Goal: Transaction & Acquisition: Purchase product/service

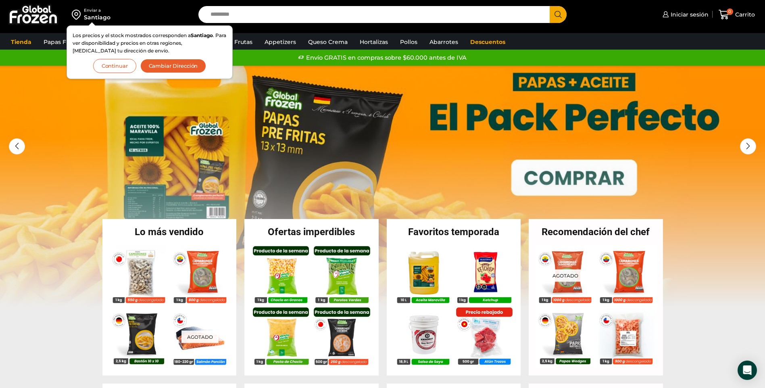
click at [157, 64] on button "Cambiar Dirección" at bounding box center [173, 66] width 66 height 14
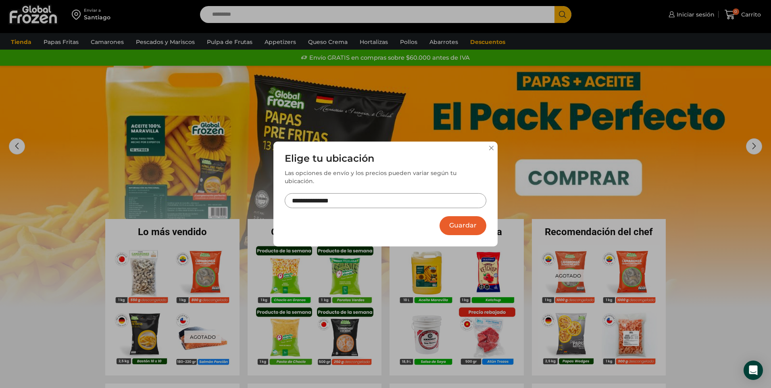
click at [397, 199] on input "**********" at bounding box center [386, 200] width 202 height 15
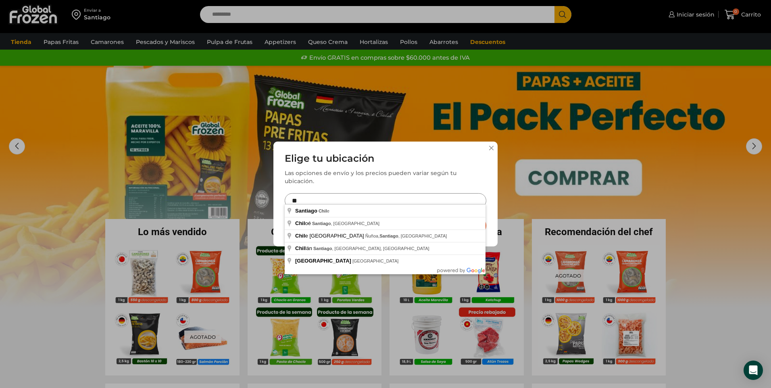
type input "*"
type input "**********"
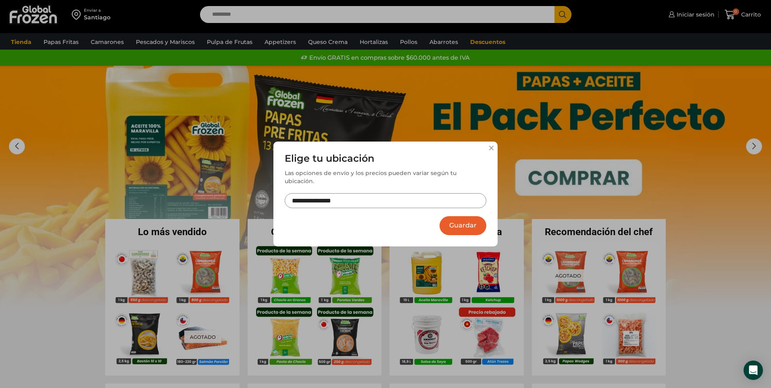
click at [449, 219] on button "Guardar" at bounding box center [462, 225] width 47 height 19
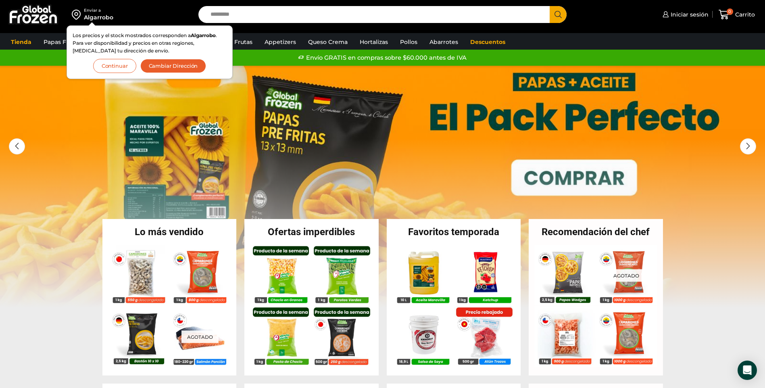
click at [121, 69] on button "Continuar" at bounding box center [114, 66] width 43 height 14
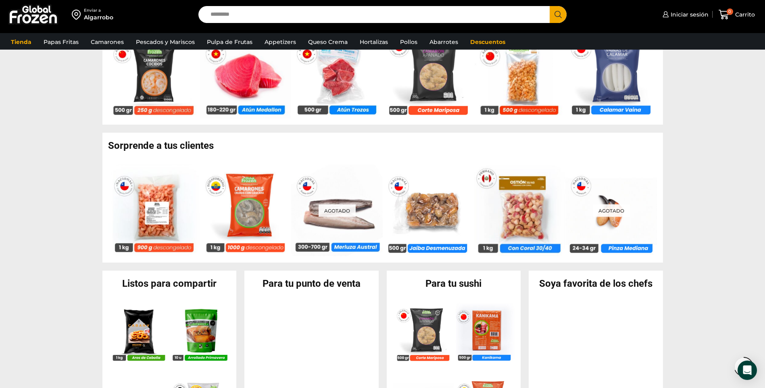
scroll to position [517, 0]
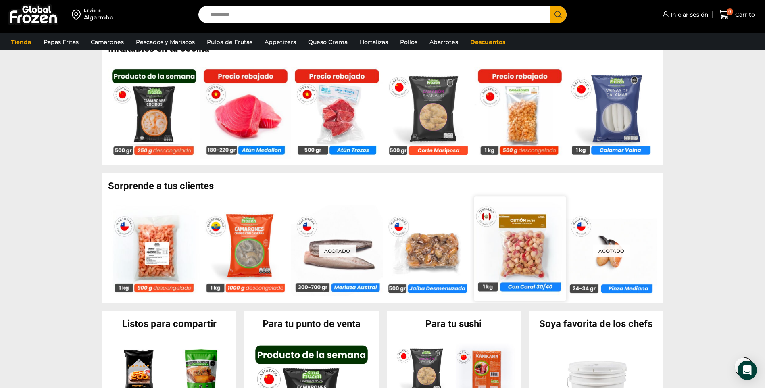
click at [506, 263] on img at bounding box center [519, 249] width 92 height 92
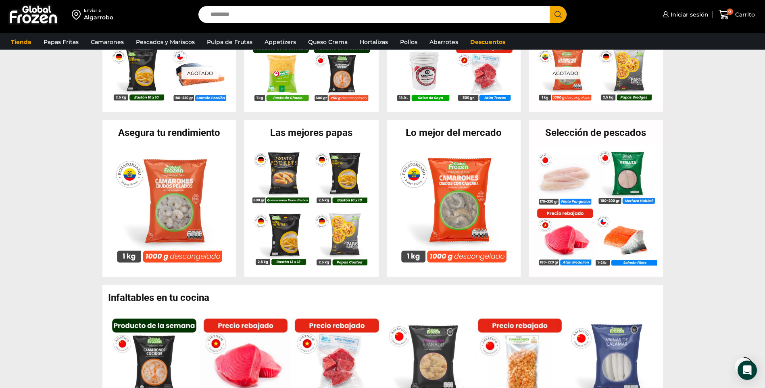
scroll to position [235, 0]
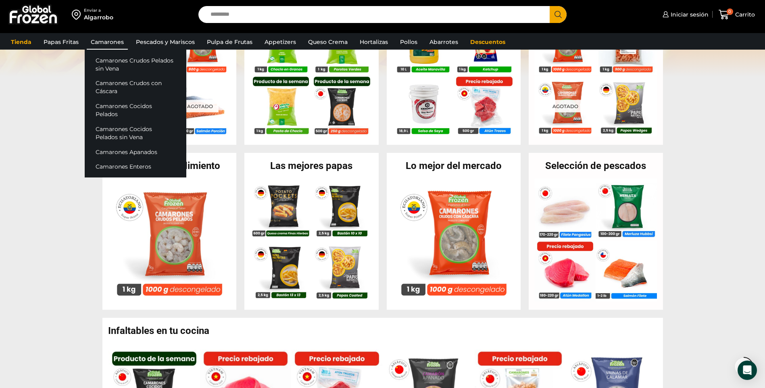
click at [118, 42] on link "Camarones" at bounding box center [107, 41] width 41 height 15
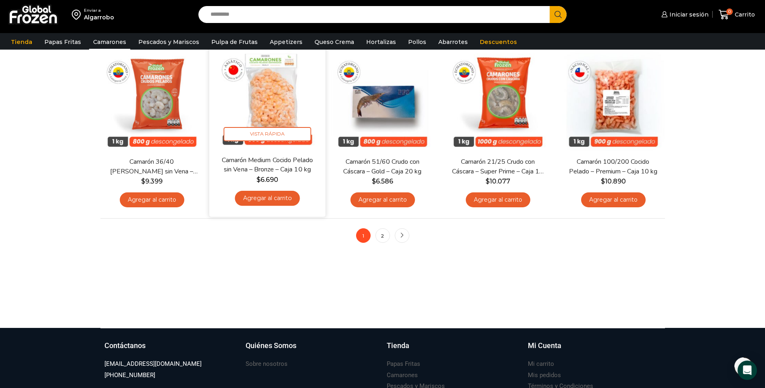
scroll to position [524, 0]
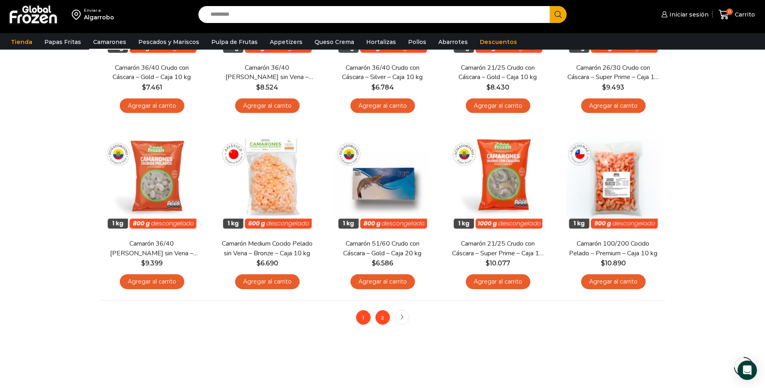
click at [379, 319] on link "2" at bounding box center [382, 317] width 15 height 15
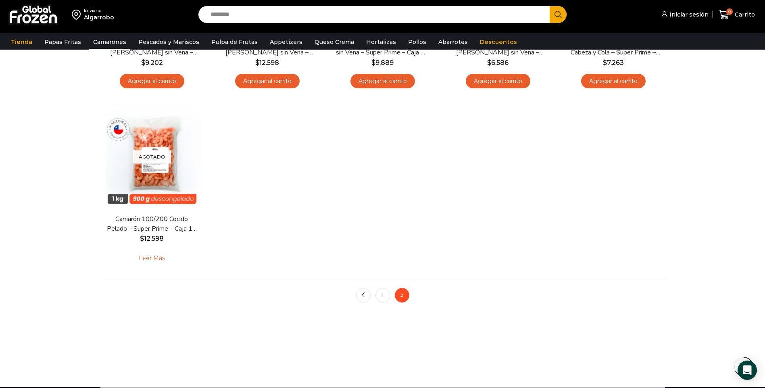
scroll to position [242, 0]
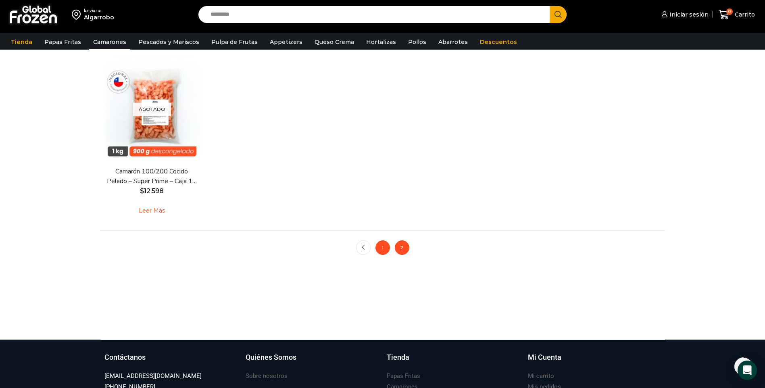
click at [381, 250] on link "1" at bounding box center [382, 247] width 15 height 15
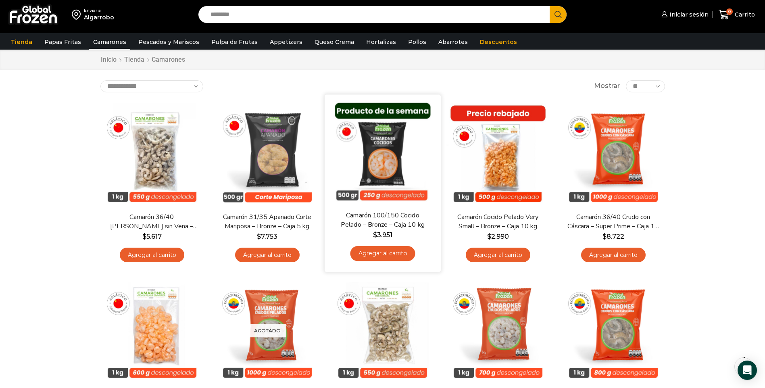
scroll to position [40, 0]
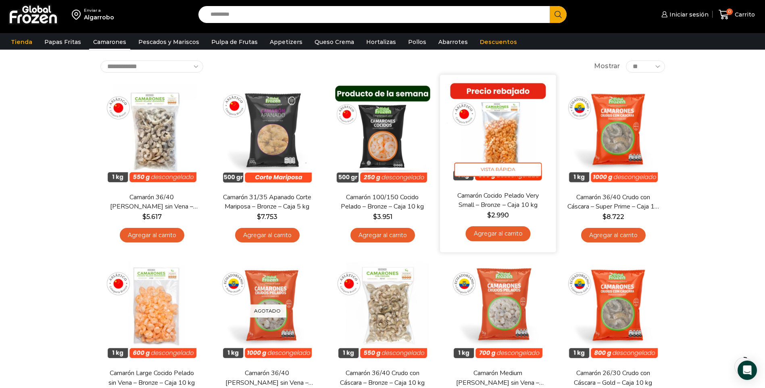
click at [484, 150] on img at bounding box center [498, 133] width 104 height 104
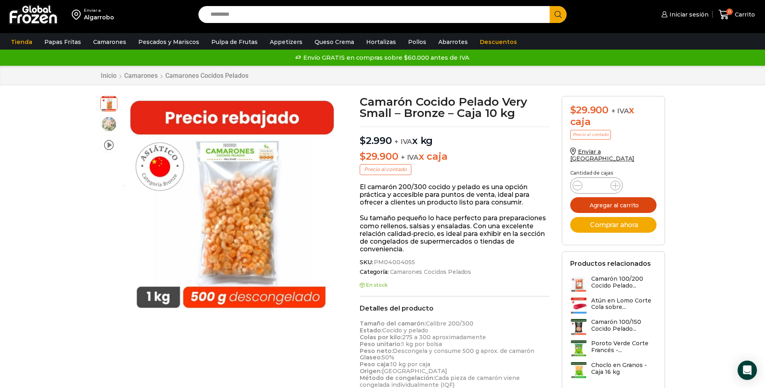
click at [638, 197] on button "Agregar al carrito" at bounding box center [613, 205] width 86 height 16
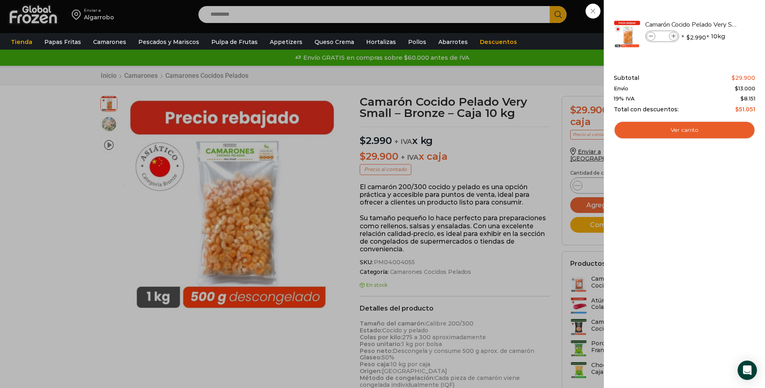
click at [716, 24] on div "1 Carrito 1 1 Shopping Cart *" at bounding box center [736, 14] width 40 height 19
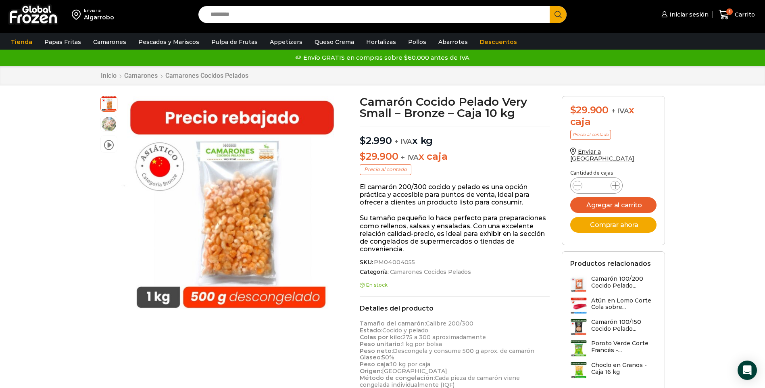
click at [617, 182] on icon at bounding box center [615, 185] width 6 height 6
type input "*"
click at [616, 198] on button "Agregar al carrito" at bounding box center [613, 205] width 86 height 16
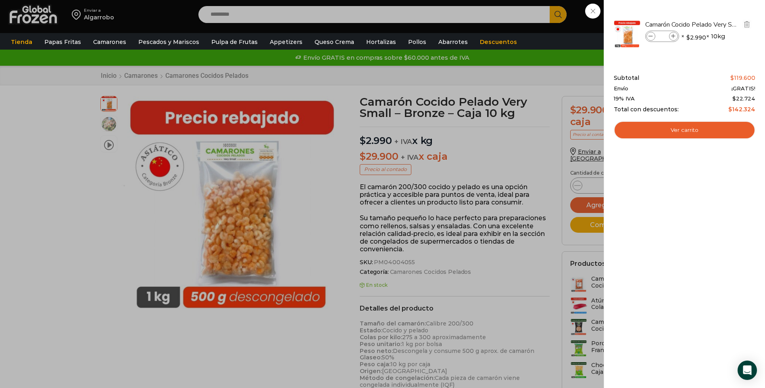
click at [646, 37] on span at bounding box center [650, 36] width 9 height 9
type input "*"
click at [716, 24] on div "4 Carrito 4 4 Shopping Cart *" at bounding box center [736, 14] width 40 height 19
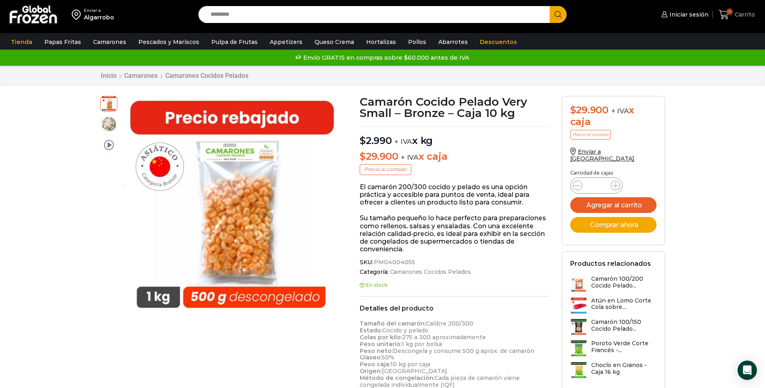
click at [735, 12] on span "Carrito" at bounding box center [744, 14] width 22 height 8
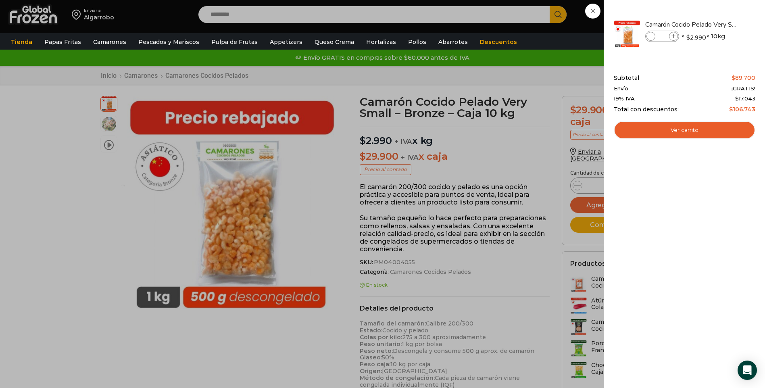
click at [716, 24] on div "3 Carrito 3 3 Shopping Cart *" at bounding box center [736, 14] width 40 height 19
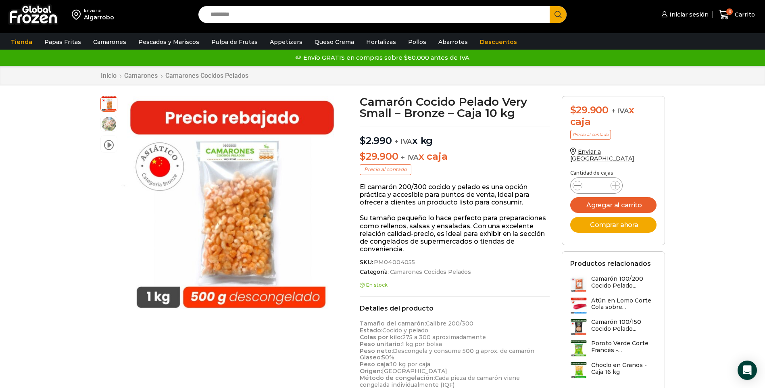
click at [576, 182] on icon at bounding box center [577, 185] width 6 height 6
type input "*"
drag, startPoint x: 576, startPoint y: 181, endPoint x: 537, endPoint y: 165, distance: 41.8
click at [537, 165] on div "Camarón Cocido Pelado Very Small – Bronze – Caja 10 kg $ 2.990 + IVA x kg $ 29.…" at bounding box center [455, 347] width 202 height 503
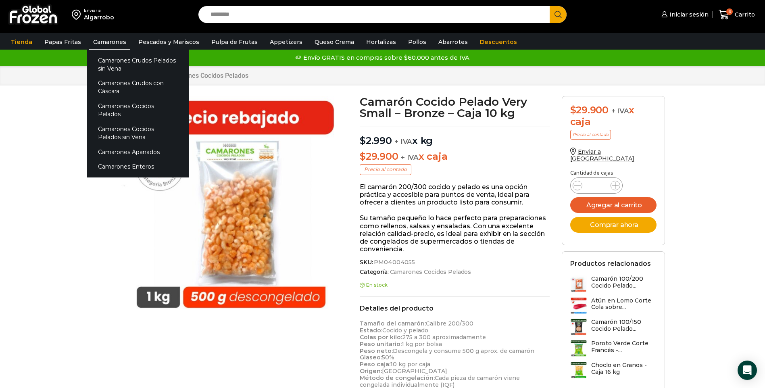
click at [96, 43] on link "Camarones" at bounding box center [109, 41] width 41 height 15
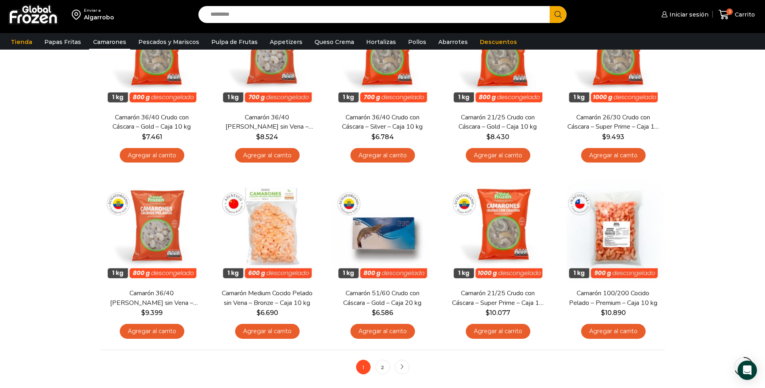
scroll to position [484, 0]
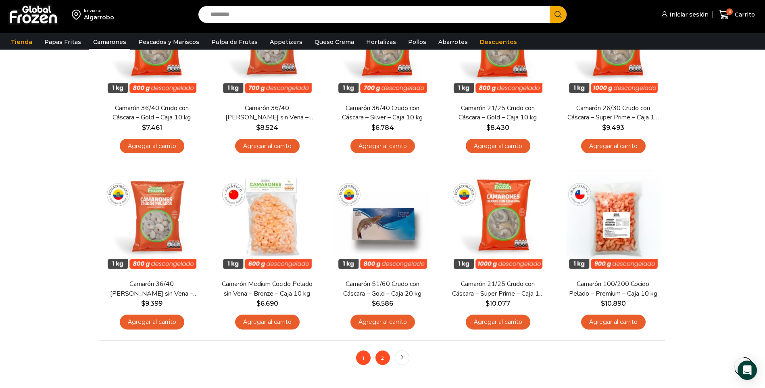
click at [380, 355] on link "2" at bounding box center [382, 357] width 15 height 15
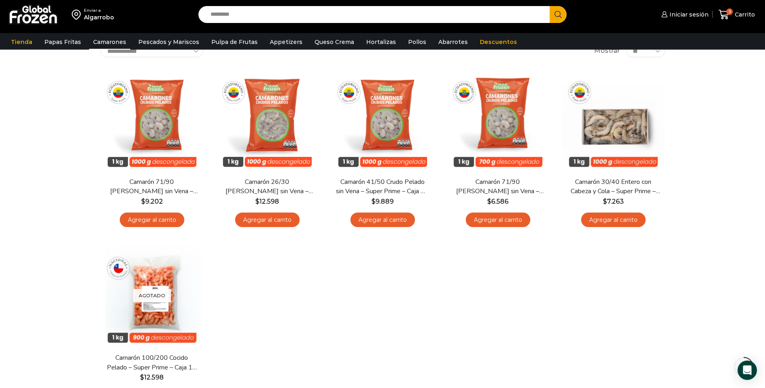
scroll to position [161, 0]
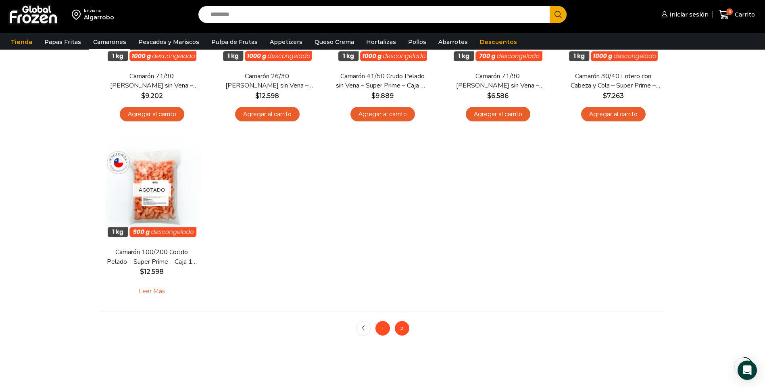
click at [383, 331] on link "1" at bounding box center [382, 328] width 15 height 15
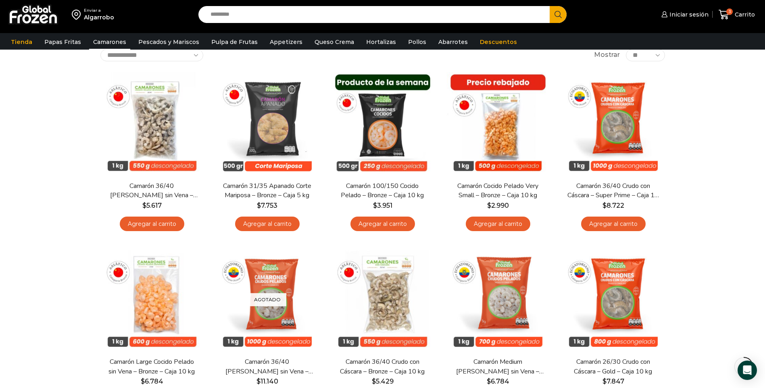
scroll to position [40, 0]
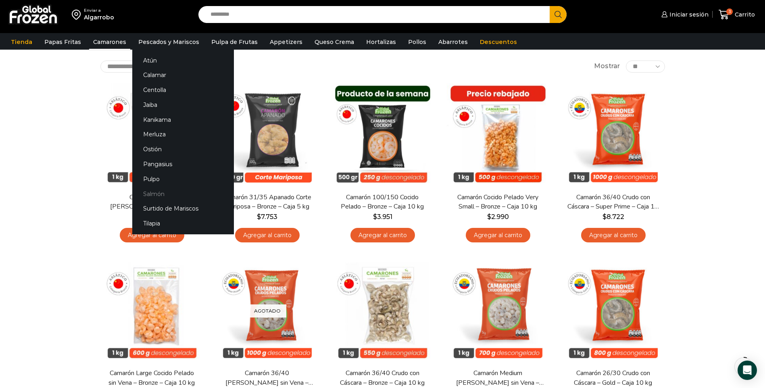
click at [147, 198] on link "Salmón" at bounding box center [183, 193] width 102 height 15
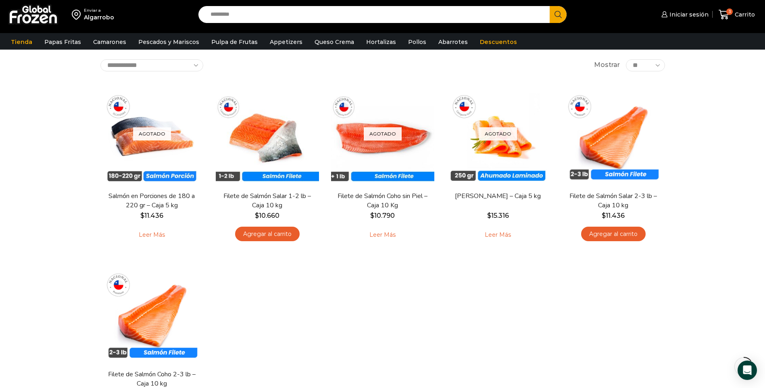
scroll to position [40, 0]
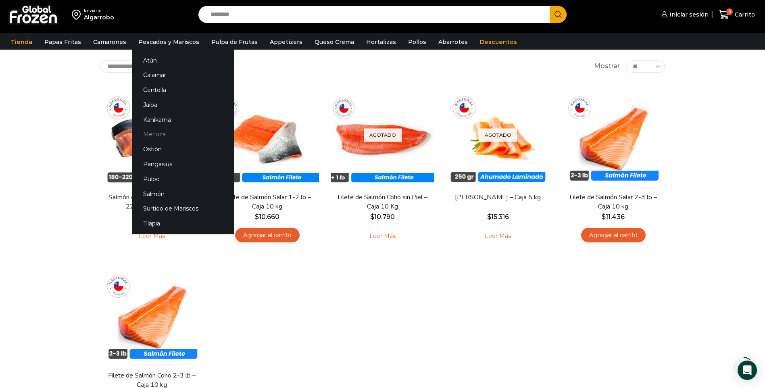
click at [148, 133] on link "Merluza" at bounding box center [183, 134] width 102 height 15
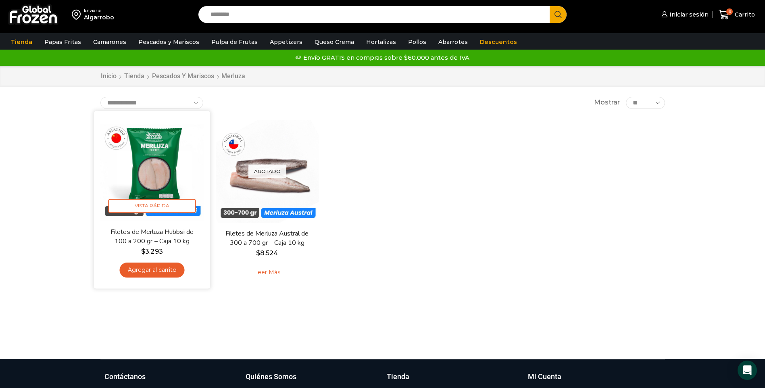
click at [158, 166] on img at bounding box center [152, 169] width 104 height 104
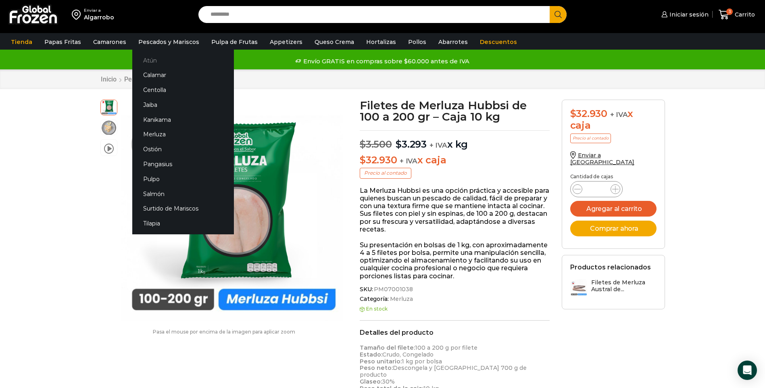
click at [157, 60] on link "Atún" at bounding box center [183, 60] width 102 height 15
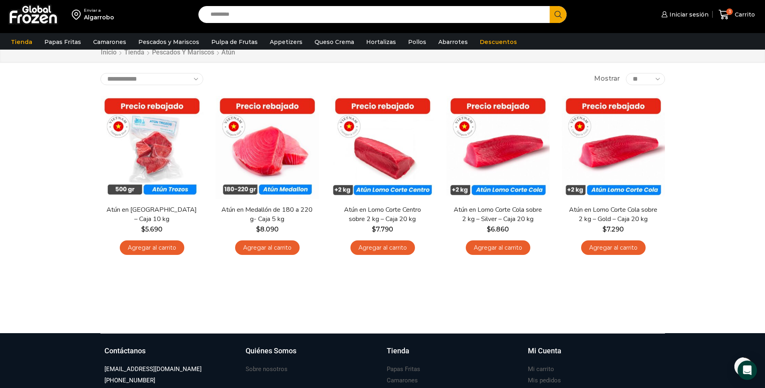
scroll to position [40, 0]
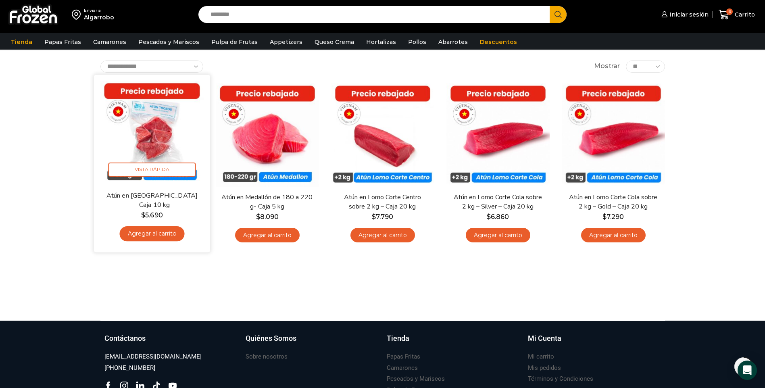
click at [168, 139] on img at bounding box center [152, 133] width 104 height 104
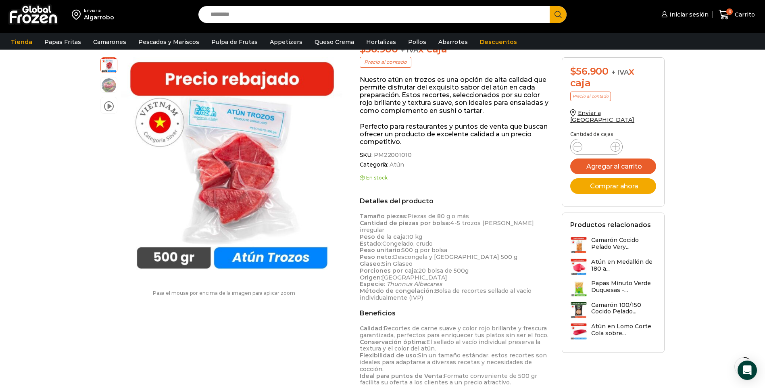
scroll to position [162, 0]
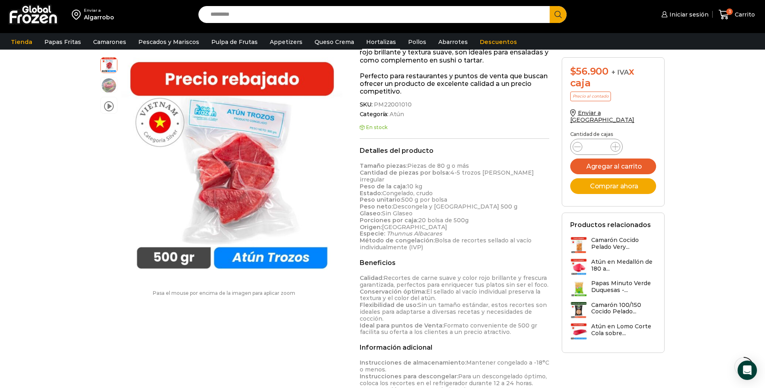
click at [364, 44] on link "Hortalizas" at bounding box center [381, 41] width 38 height 15
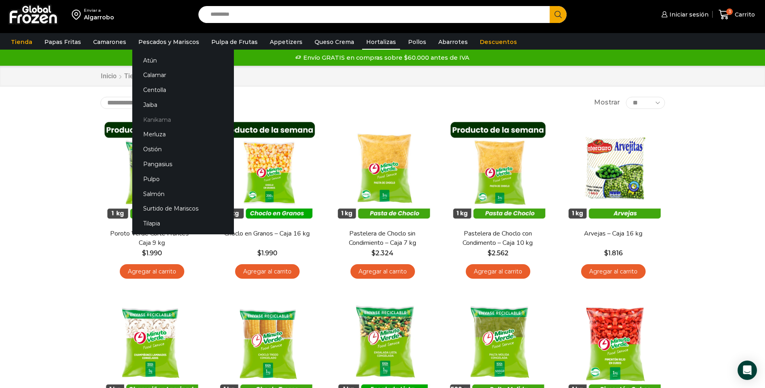
click at [153, 123] on link "Kanikama" at bounding box center [183, 119] width 102 height 15
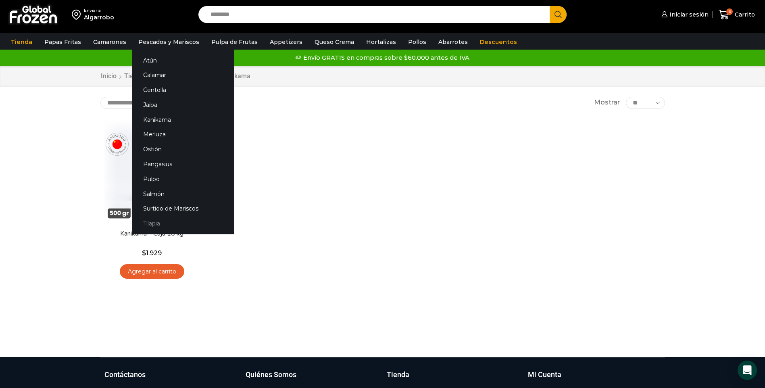
click at [147, 221] on link "Tilapia" at bounding box center [183, 223] width 102 height 15
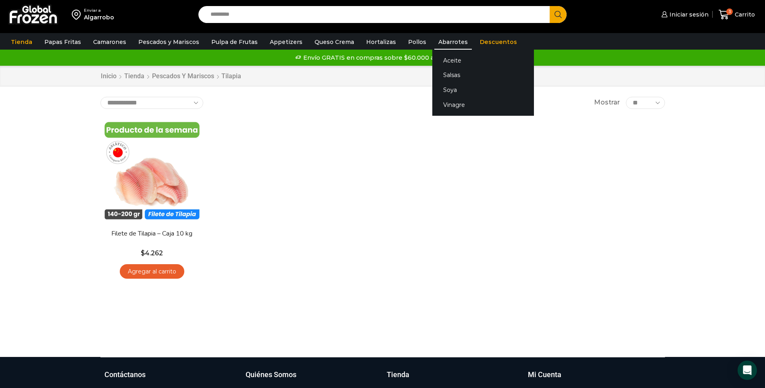
click at [440, 40] on link "Abarrotes" at bounding box center [452, 41] width 37 height 15
